Goal: Entertainment & Leisure: Consume media (video, audio)

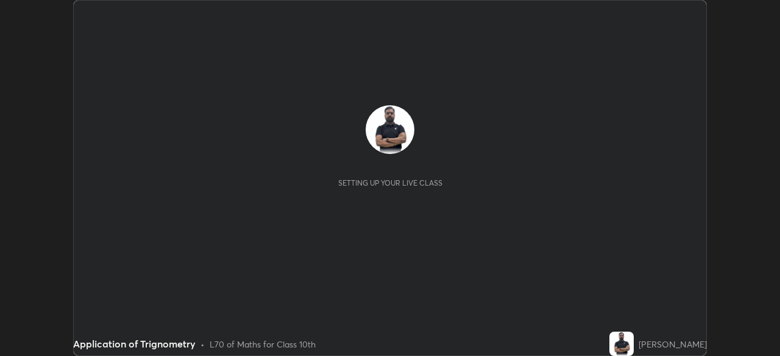
scroll to position [356, 779]
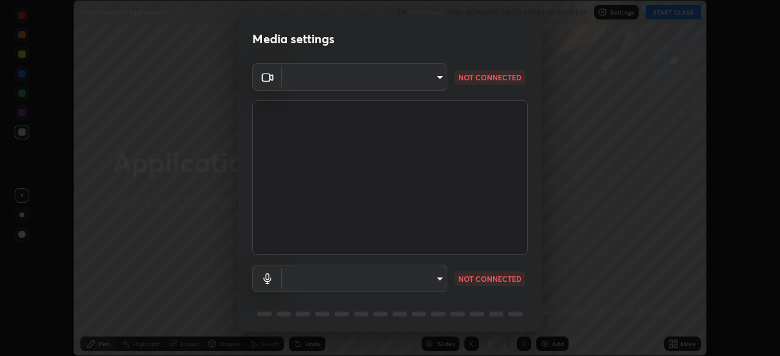
type input "1d6a8d8e3d049e0df573fcc8f71ee58031d2775e3e03122f9be361fa2901a04b"
type input "eb9c8c81c65f9eeda7c2e1431fcef4d95ccc1a98bec3a364541af71cf2452a27"
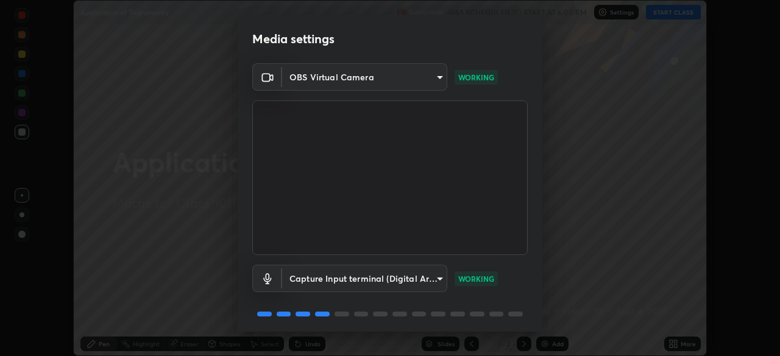
scroll to position [43, 0]
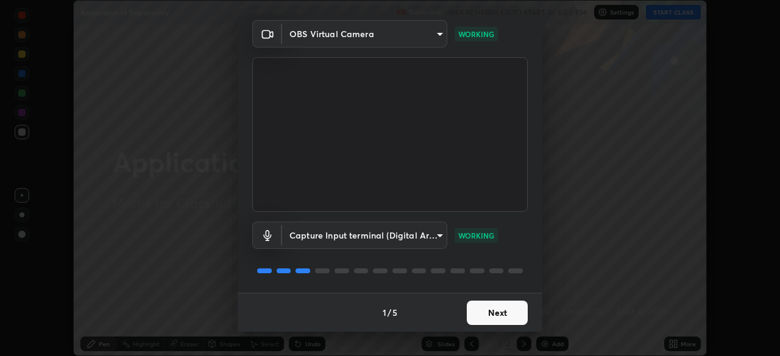
click at [500, 312] on button "Next" at bounding box center [497, 313] width 61 height 24
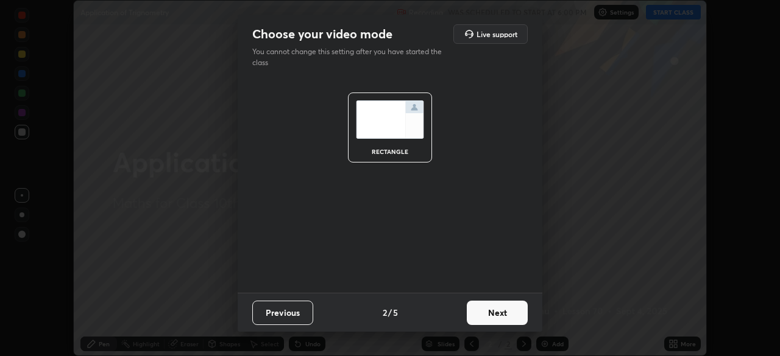
scroll to position [0, 0]
click at [496, 312] on button "Next" at bounding box center [497, 313] width 61 height 24
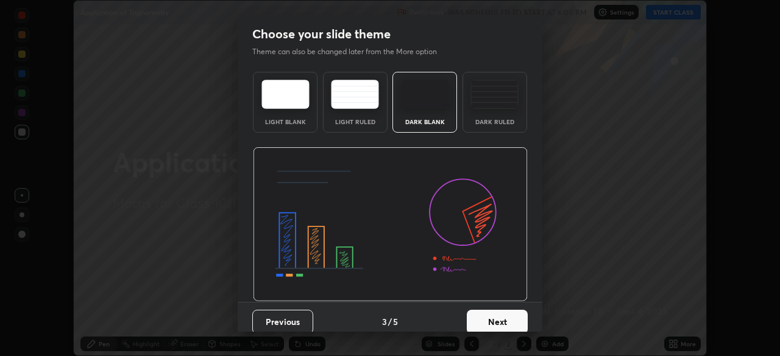
click at [496, 319] on button "Next" at bounding box center [497, 322] width 61 height 24
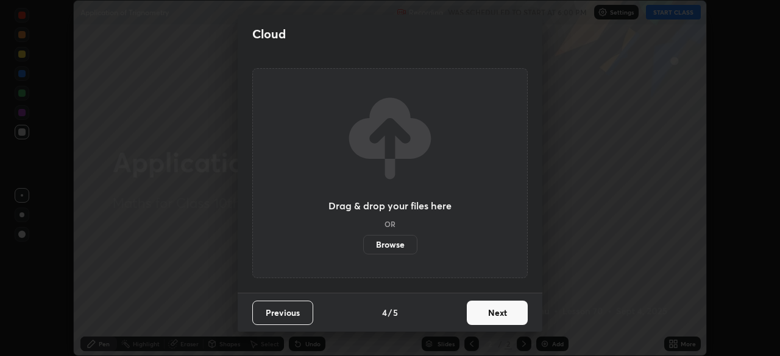
click at [490, 313] on button "Next" at bounding box center [497, 313] width 61 height 24
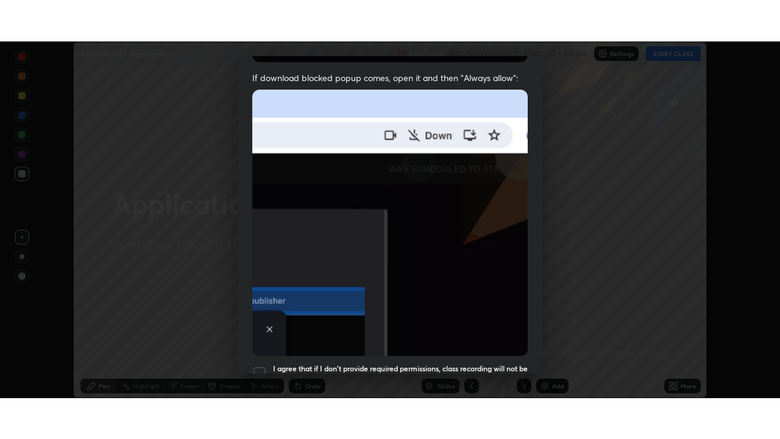
scroll to position [292, 0]
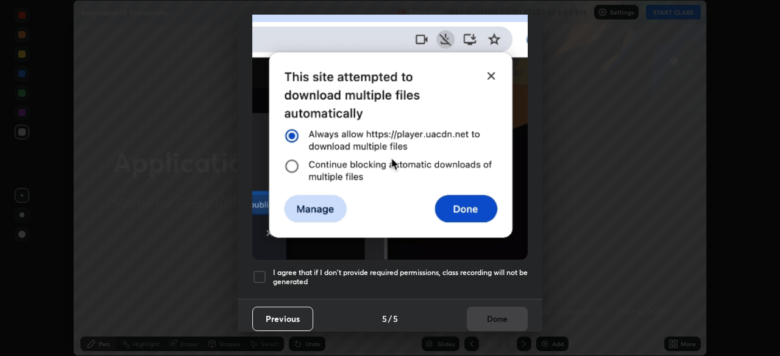
click at [471, 270] on h5 "I agree that if I don't provide required permissions, class recording will not …" at bounding box center [400, 277] width 255 height 19
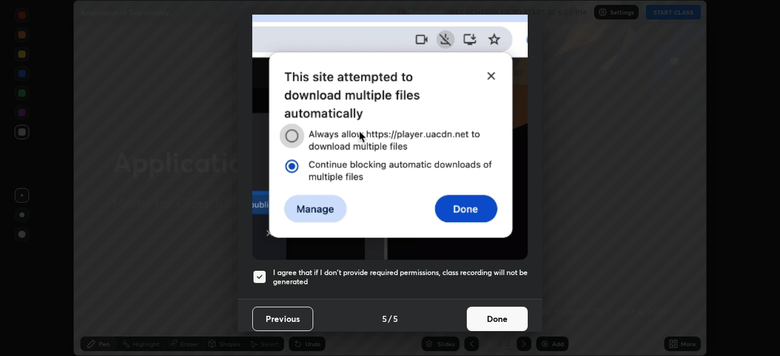
click at [492, 310] on button "Done" at bounding box center [497, 319] width 61 height 24
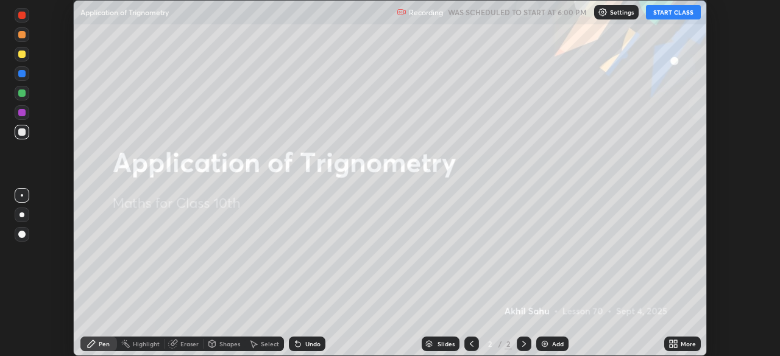
click at [658, 15] on button "START CLASS" at bounding box center [673, 12] width 55 height 15
click at [549, 350] on div "Add" at bounding box center [552, 344] width 32 height 15
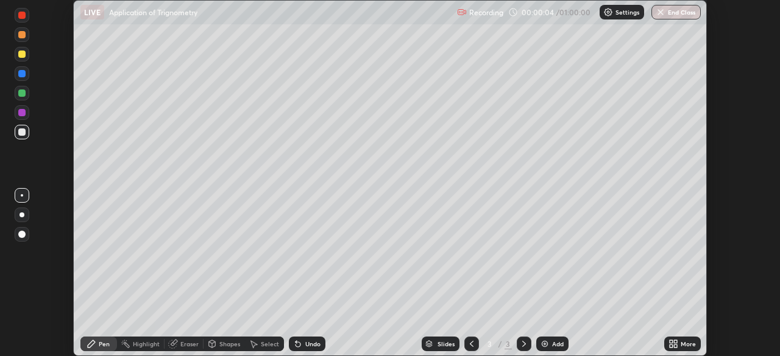
click at [675, 346] on icon at bounding box center [675, 346] width 3 height 3
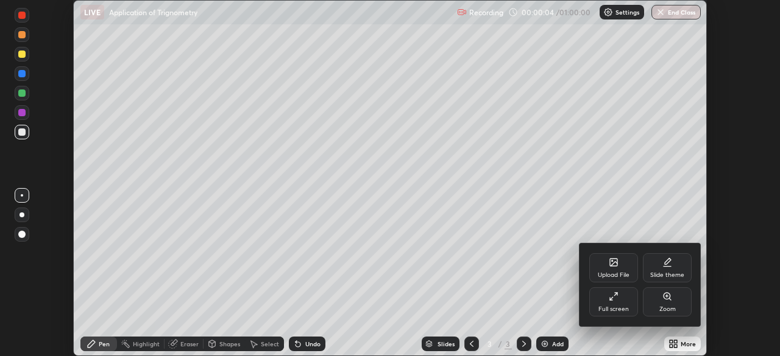
click at [612, 307] on div "Full screen" at bounding box center [613, 309] width 30 height 6
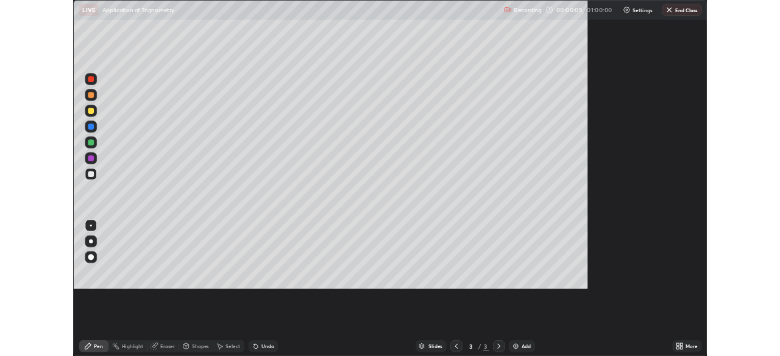
scroll to position [439, 780]
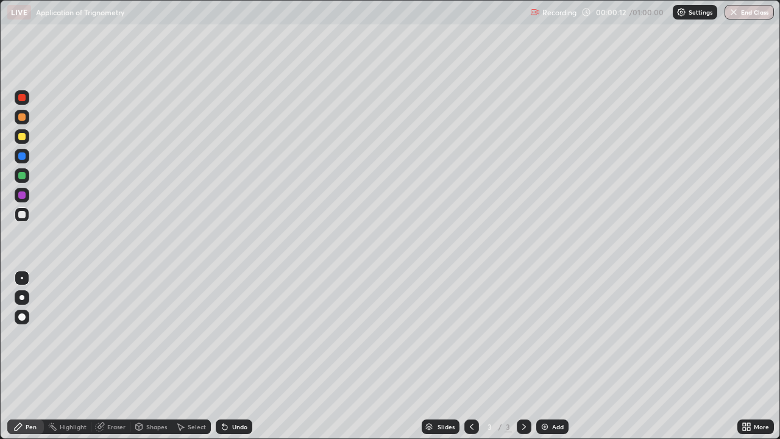
click at [22, 297] on div at bounding box center [21, 297] width 5 height 5
click at [20, 142] on div at bounding box center [22, 136] width 15 height 15
click at [746, 356] on icon at bounding box center [746, 426] width 10 height 10
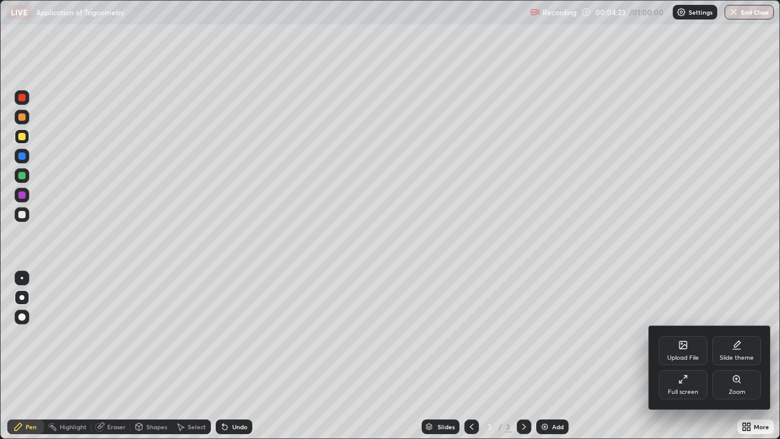
click at [677, 356] on div "Full screen" at bounding box center [682, 384] width 49 height 29
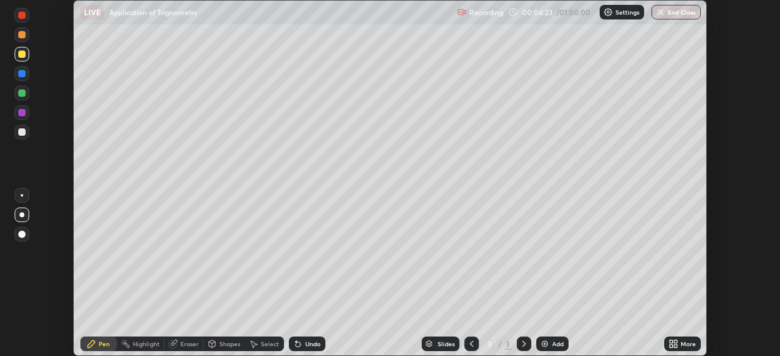
scroll to position [60549, 60125]
